Goal: Navigation & Orientation: Find specific page/section

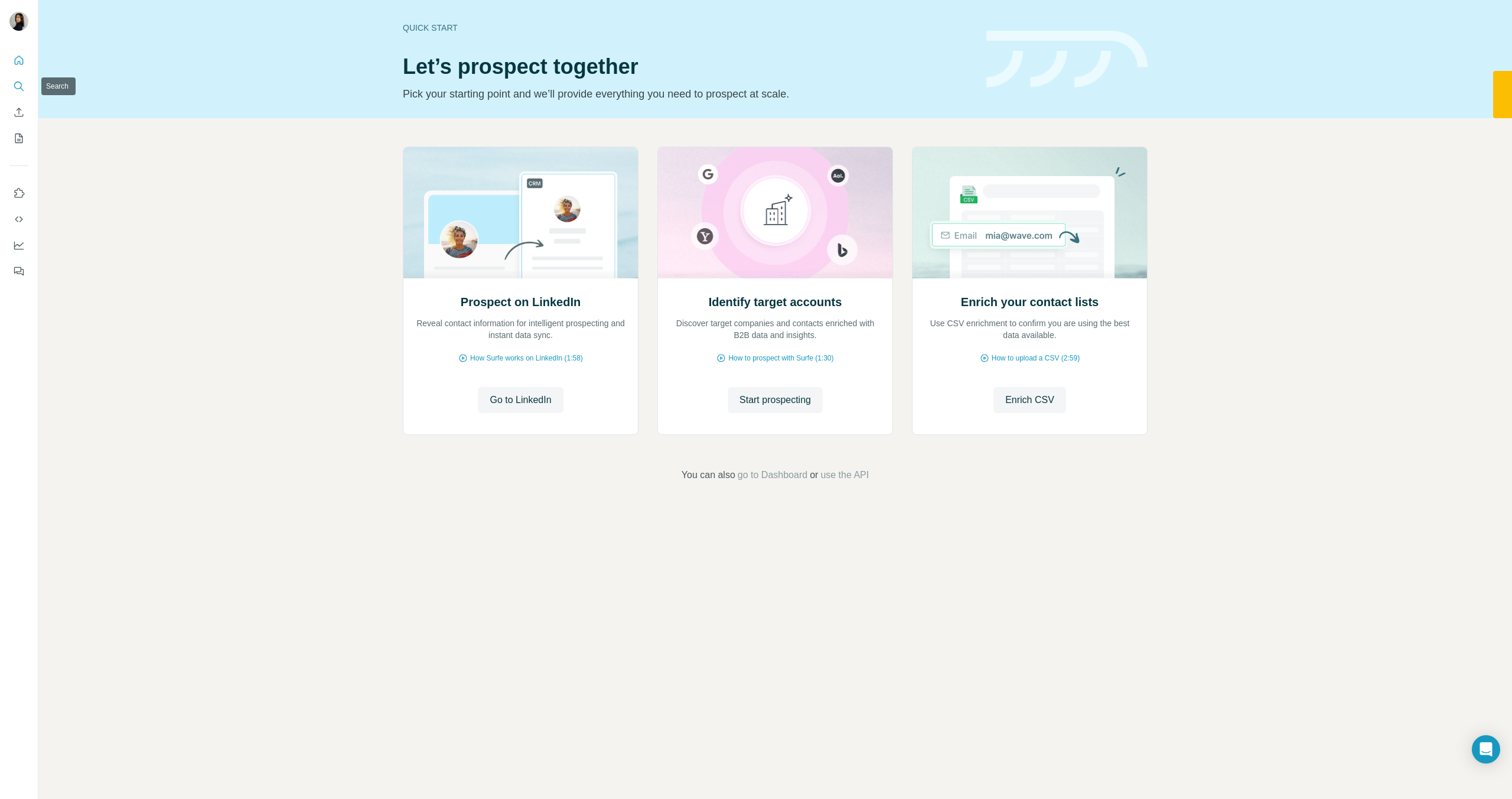
click at [17, 84] on icon "Search" at bounding box center [19, 86] width 12 height 12
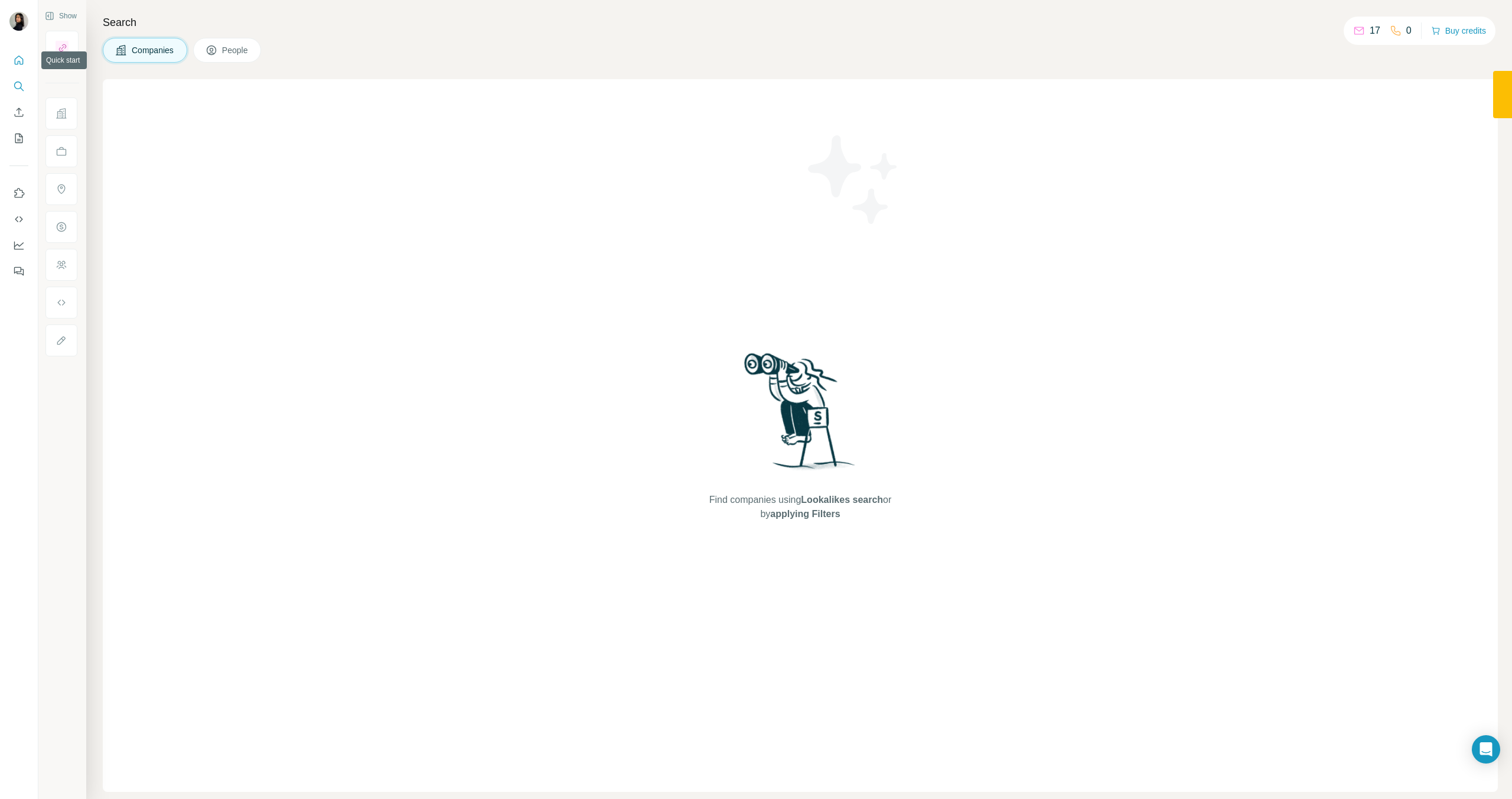
click at [20, 60] on icon "Quick start" at bounding box center [19, 60] width 12 height 12
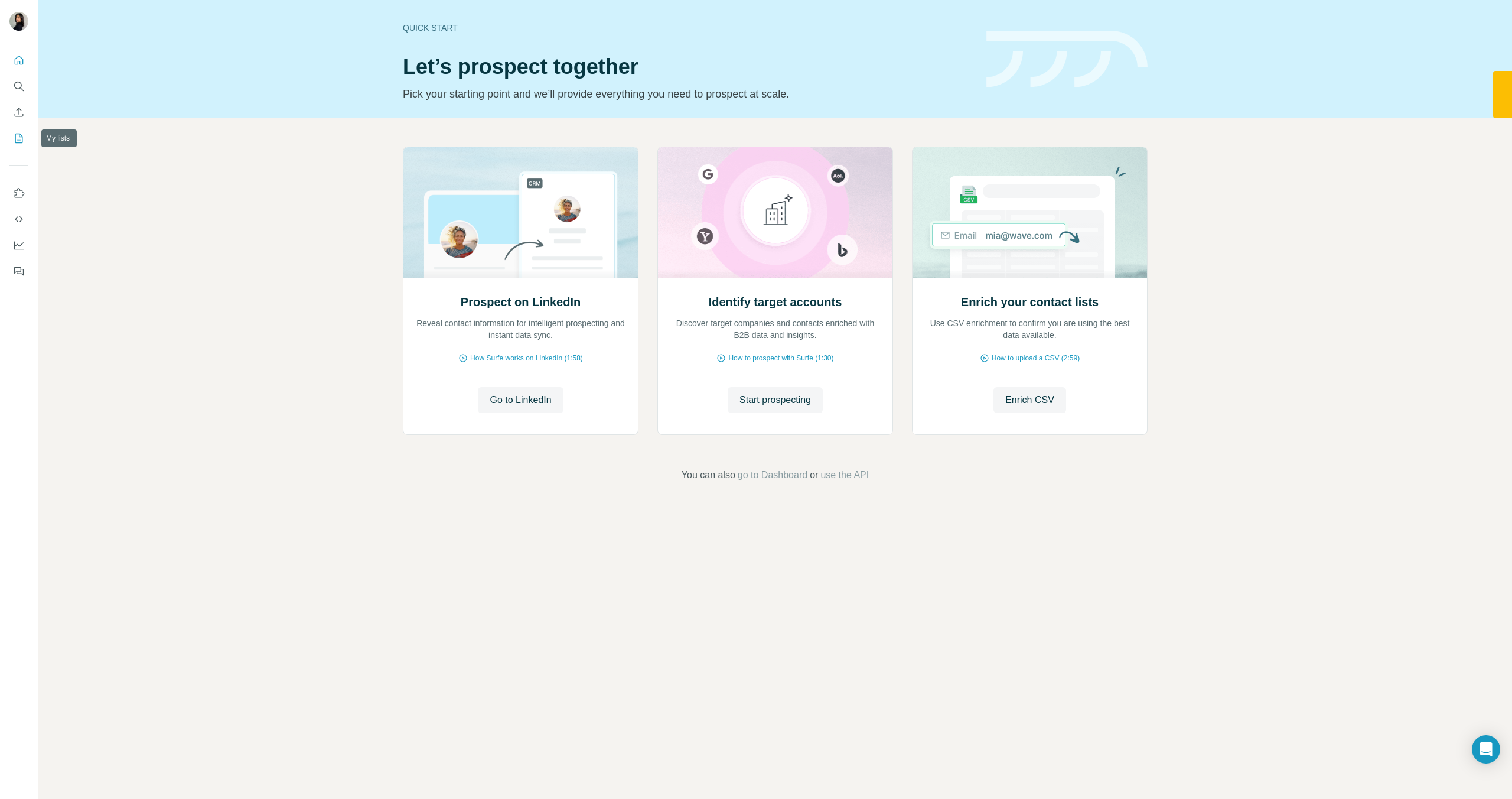
click at [19, 142] on icon "My lists" at bounding box center [19, 137] width 8 height 9
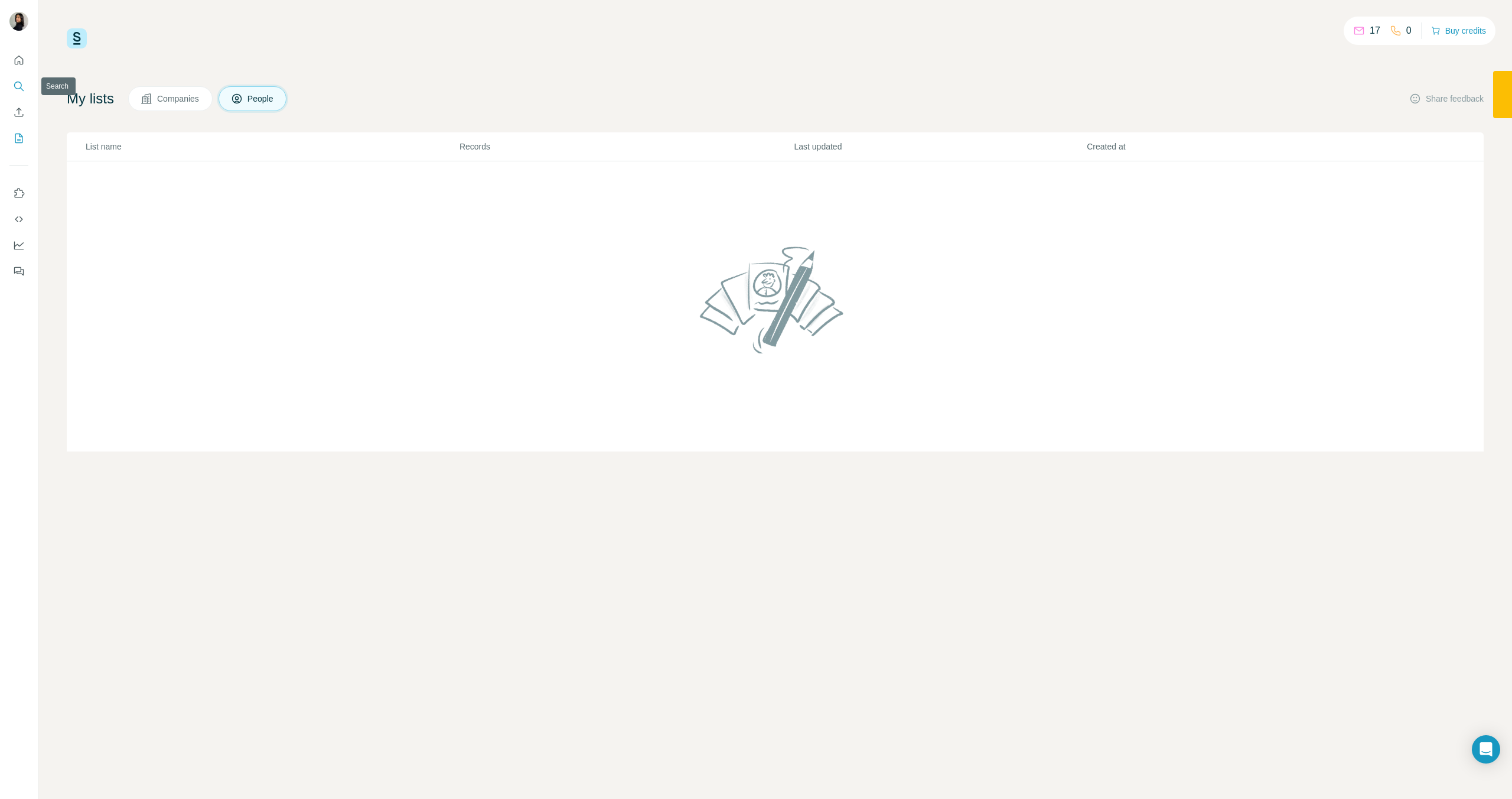
click at [21, 82] on icon "Search" at bounding box center [19, 86] width 12 height 12
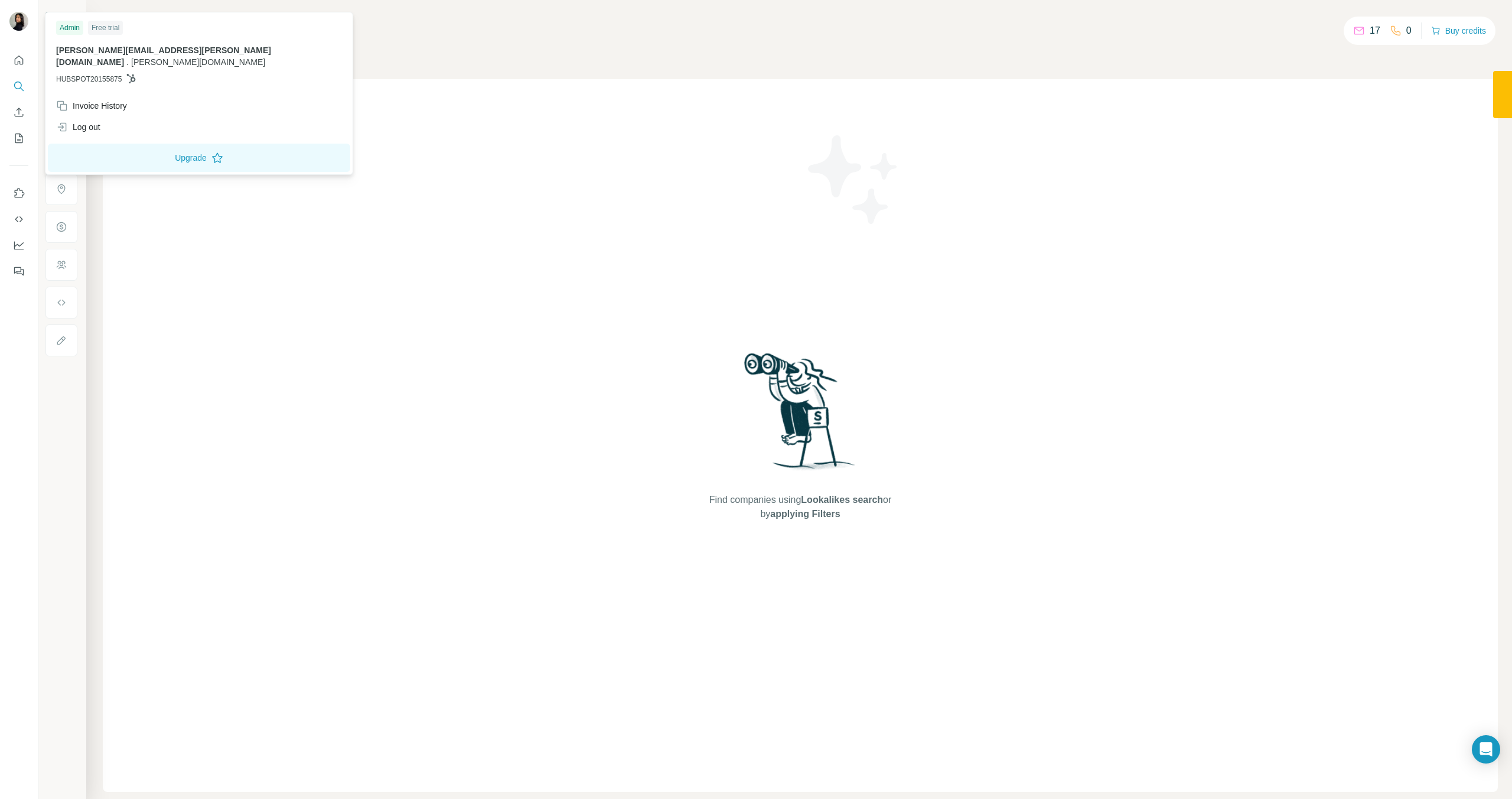
click at [14, 19] on img at bounding box center [19, 21] width 19 height 19
click at [99, 55] on p "[PERSON_NAME][EMAIL_ADDRESS][PERSON_NAME][DOMAIN_NAME] . [PERSON_NAME][DOMAIN_N…" at bounding box center [199, 56] width 286 height 24
click at [99, 99] on div "Invoice History" at bounding box center [92, 105] width 71 height 12
click at [608, 90] on div "Find companies using Lookalikes search or by applying Filters" at bounding box center [801, 435] width 1396 height 712
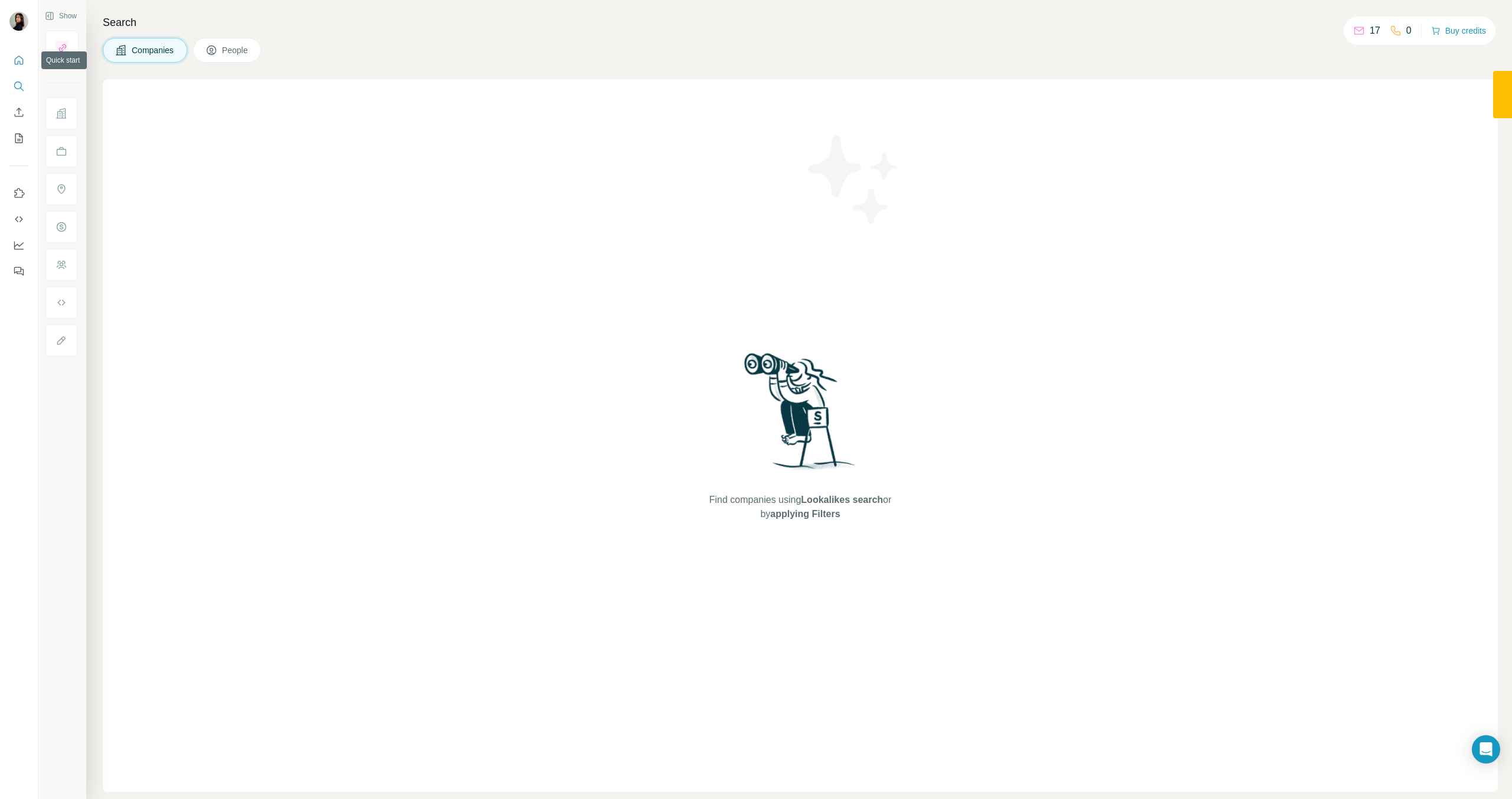
click at [14, 64] on icon "Quick start" at bounding box center [19, 60] width 12 height 12
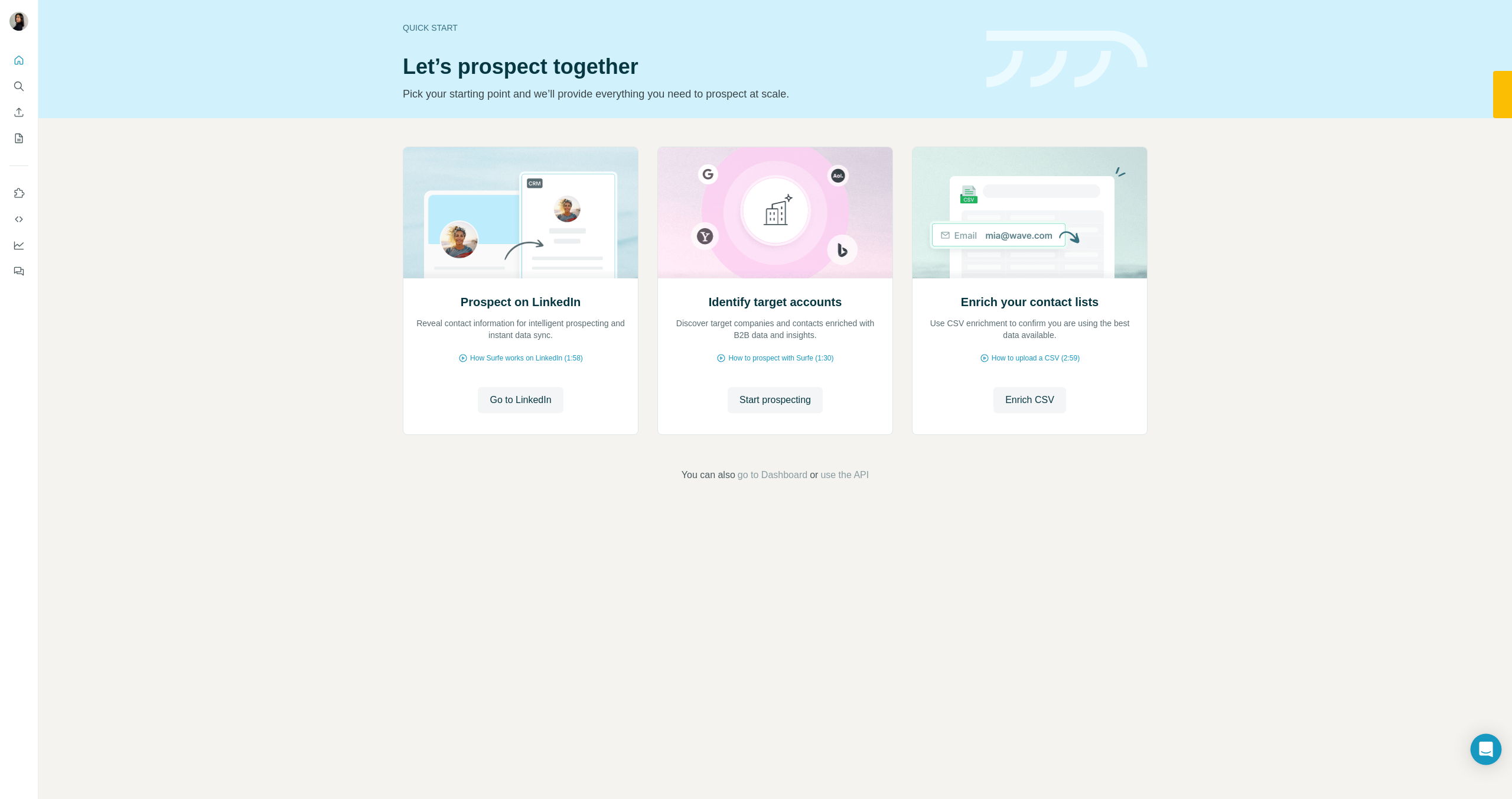
click at [1496, 749] on div "Open Intercom Messenger" at bounding box center [1486, 749] width 31 height 31
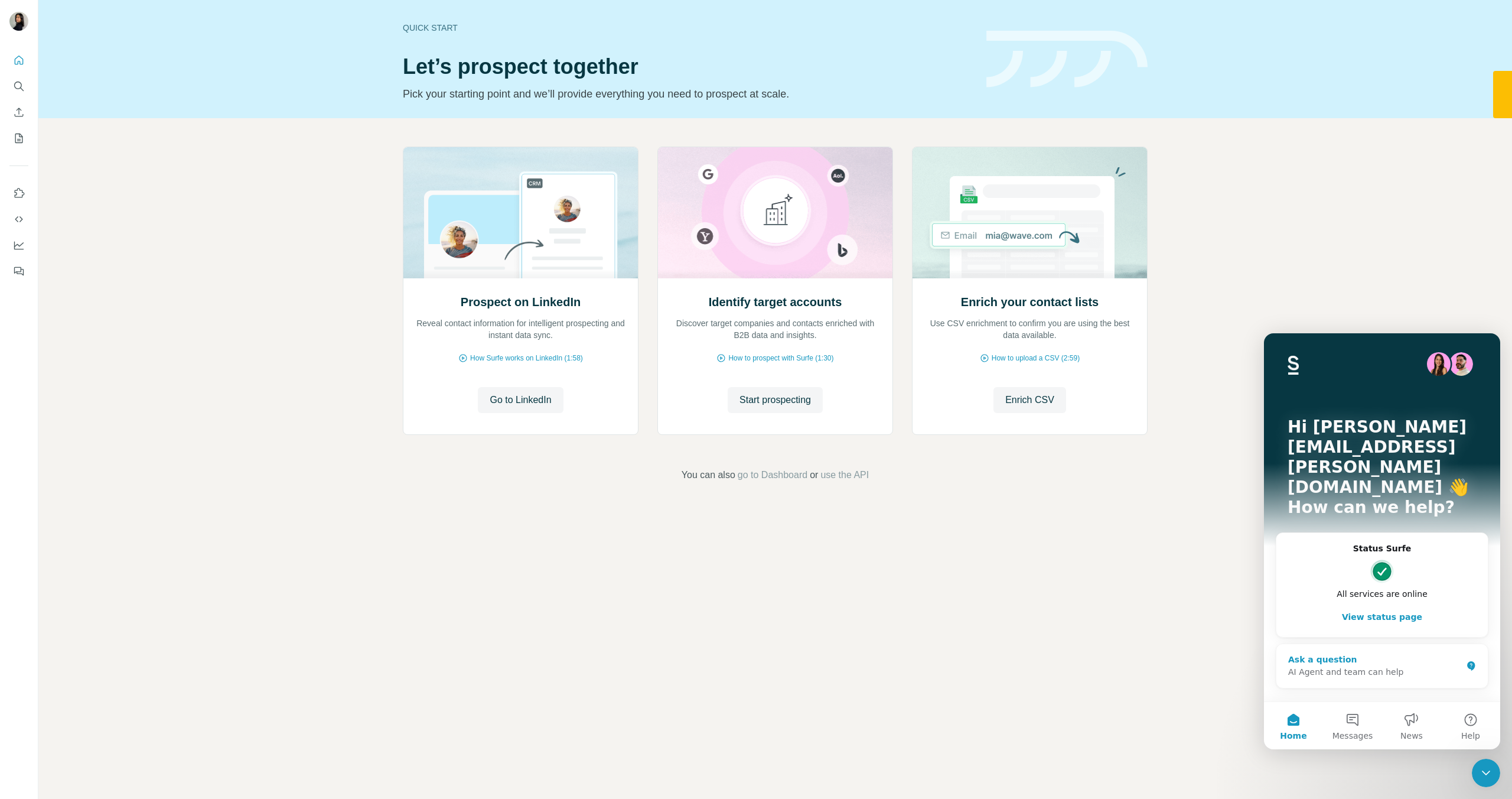
click at [1324, 666] on div "AI Agent and team can help" at bounding box center [1375, 672] width 174 height 13
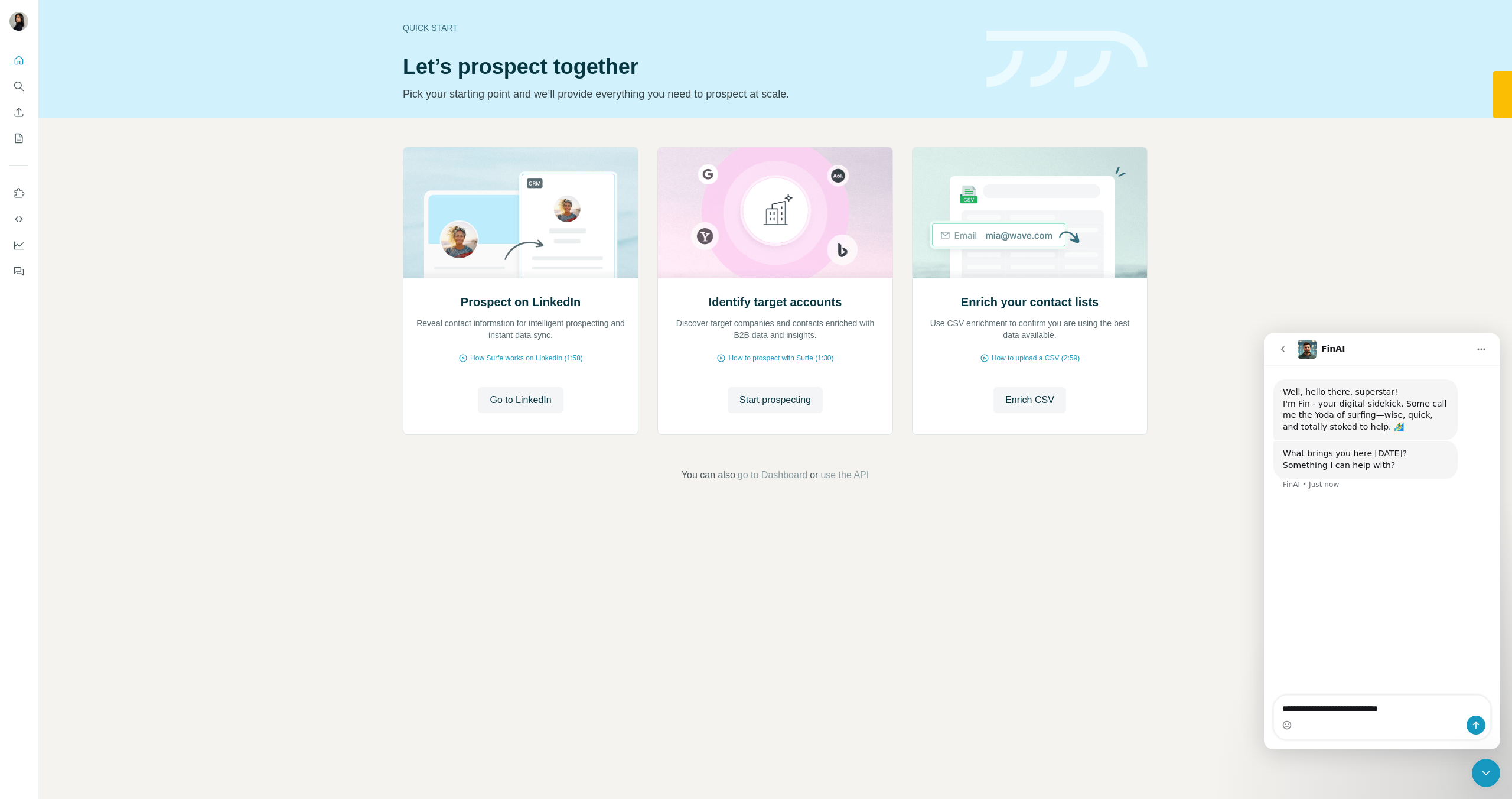
type textarea "**********"
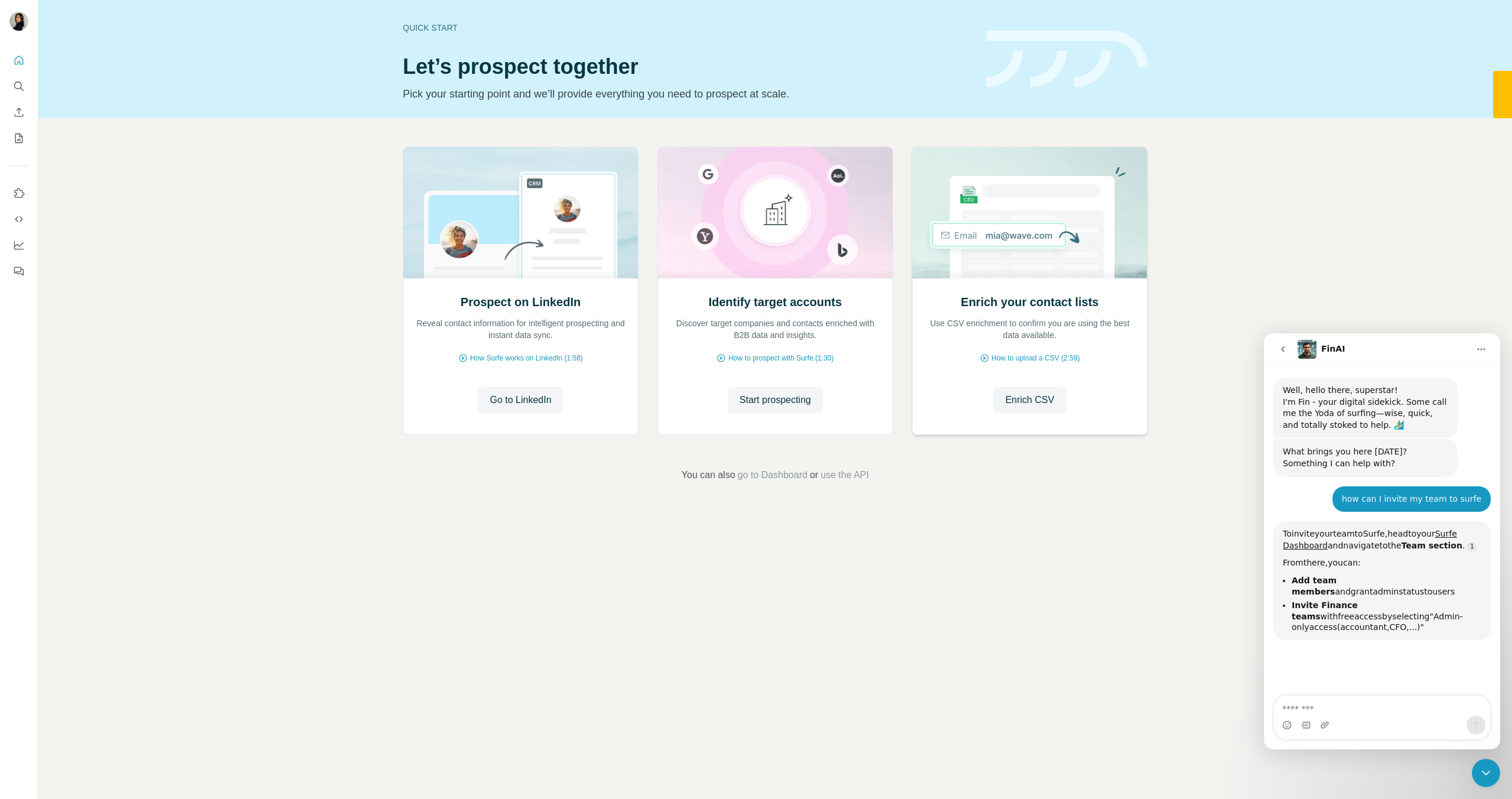
scroll to position [126, 0]
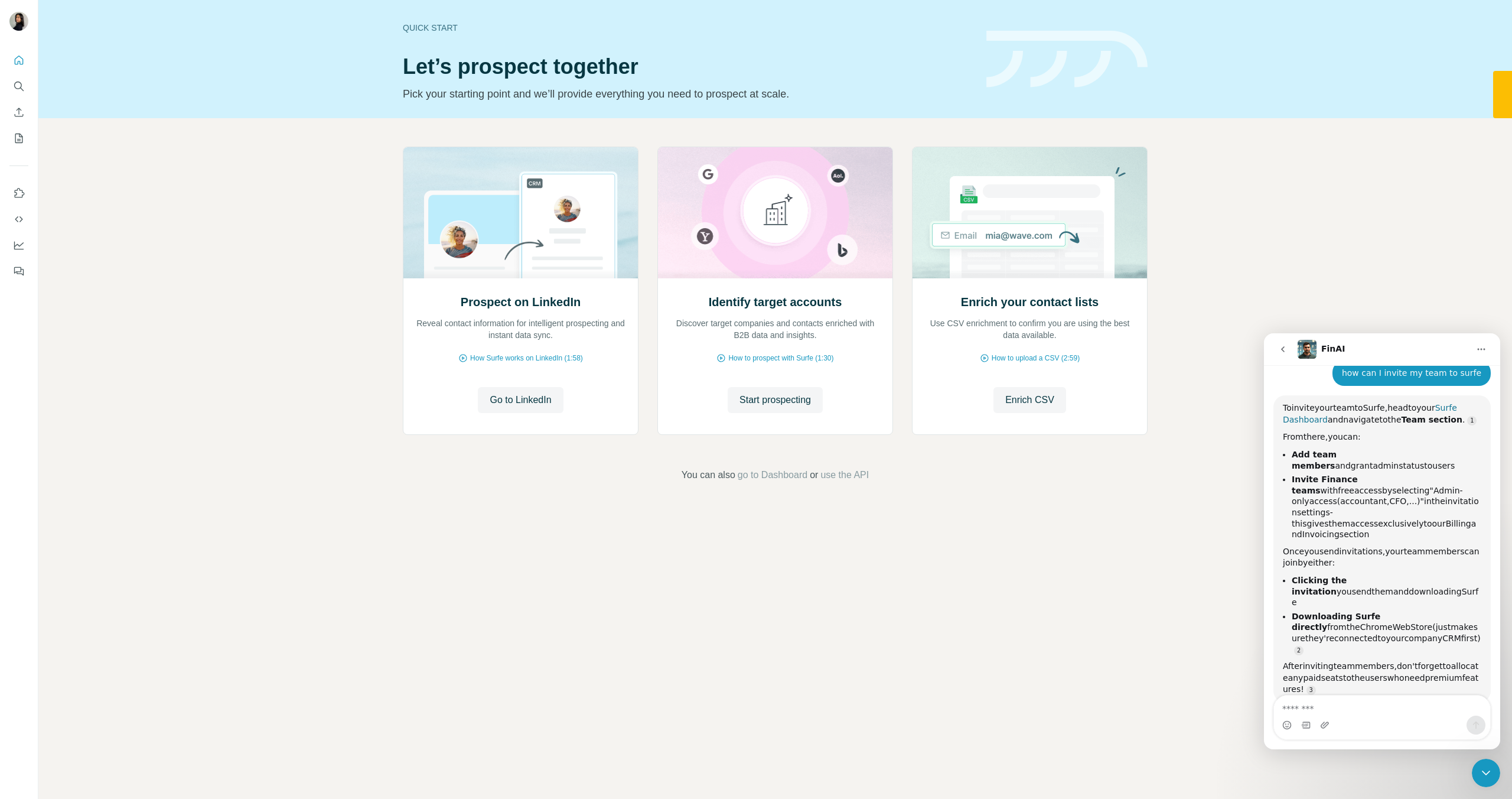
click at [1457, 408] on link "Surfe Dashboard" at bounding box center [1370, 413] width 174 height 21
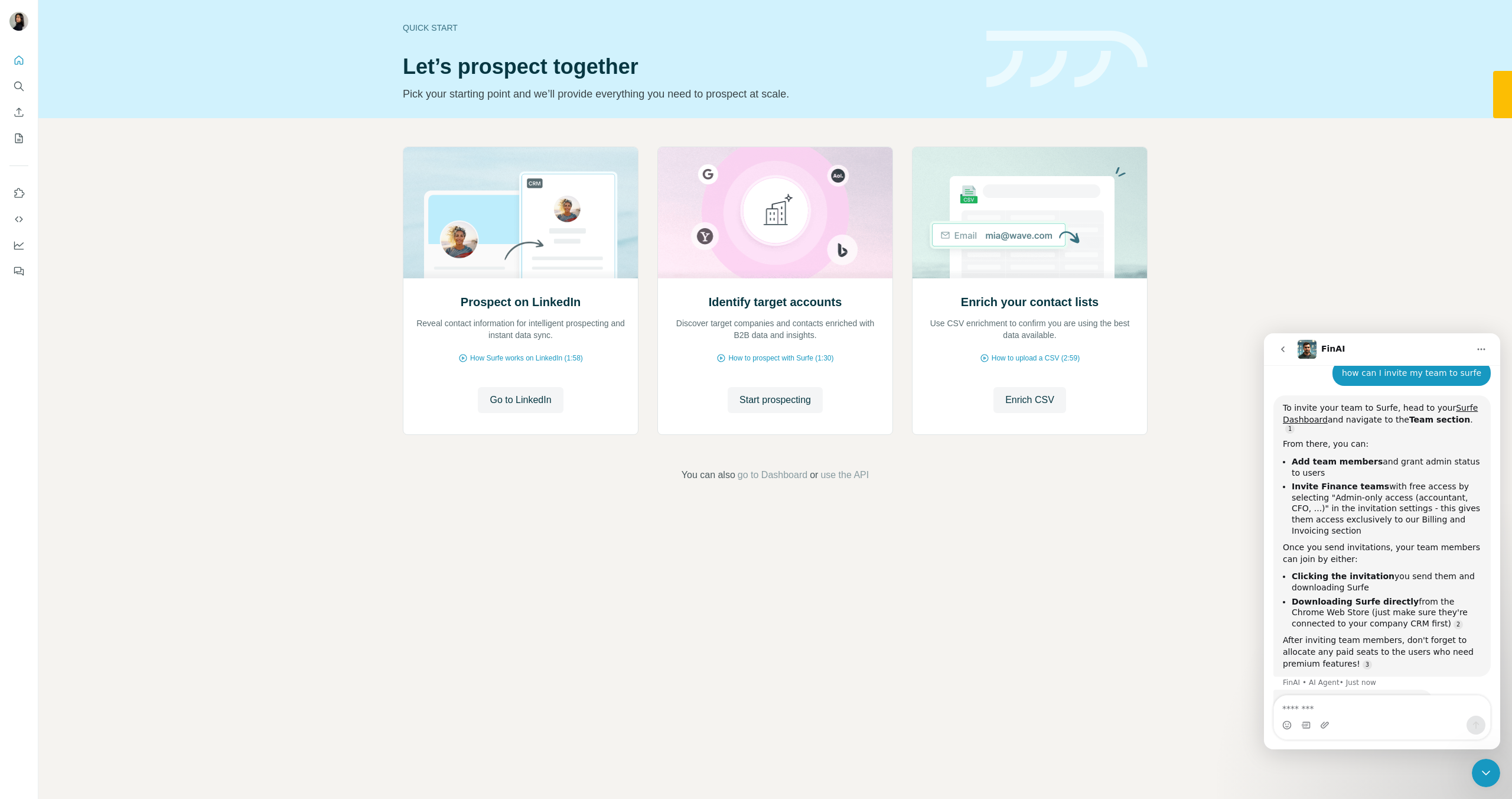
scroll to position [150, 0]
